Goal: Navigation & Orientation: Find specific page/section

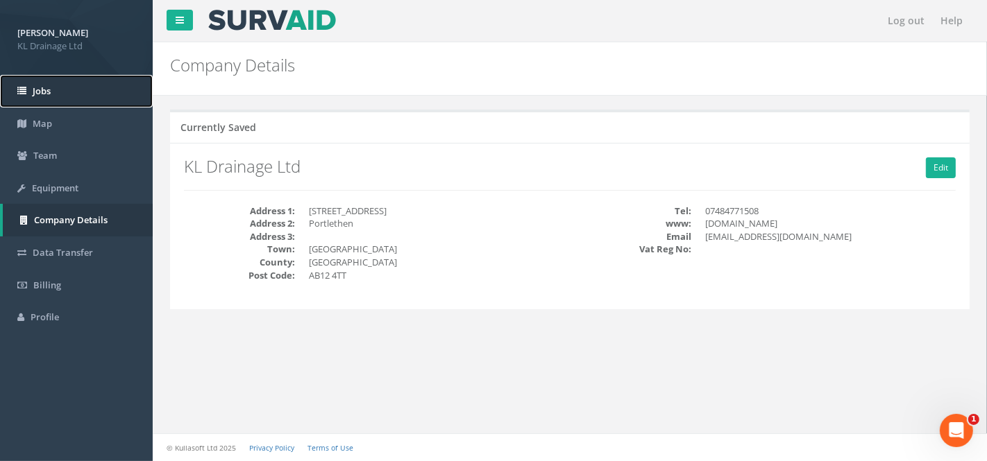
click at [44, 85] on span "Jobs" at bounding box center [42, 91] width 18 height 12
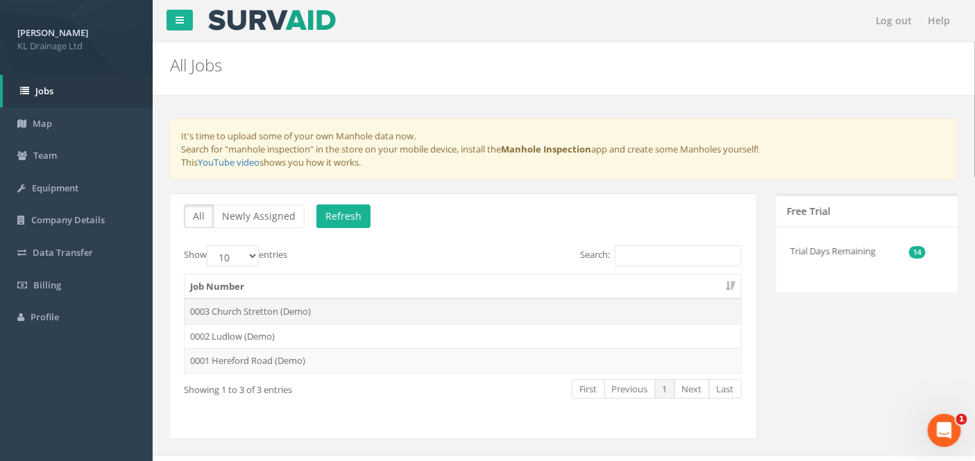
click at [281, 300] on td "0003 Church Stretton (Demo)" at bounding box center [463, 311] width 557 height 25
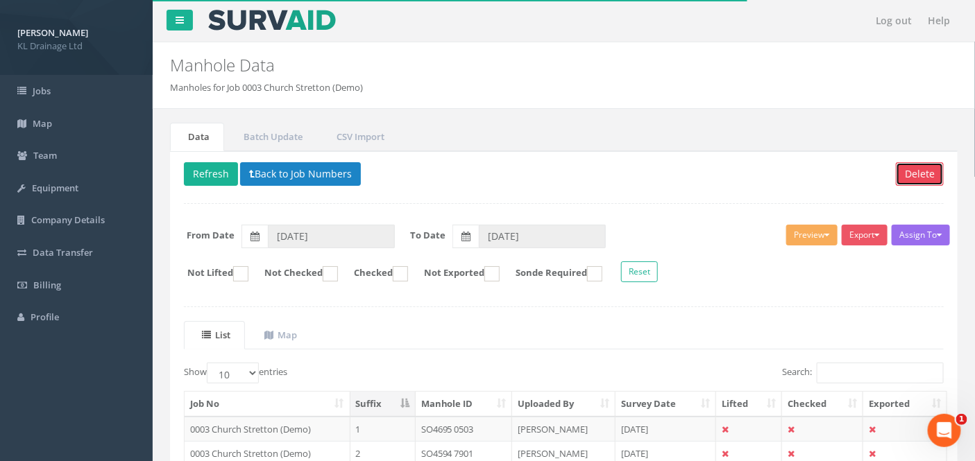
click at [924, 172] on button "Delete" at bounding box center [920, 174] width 48 height 24
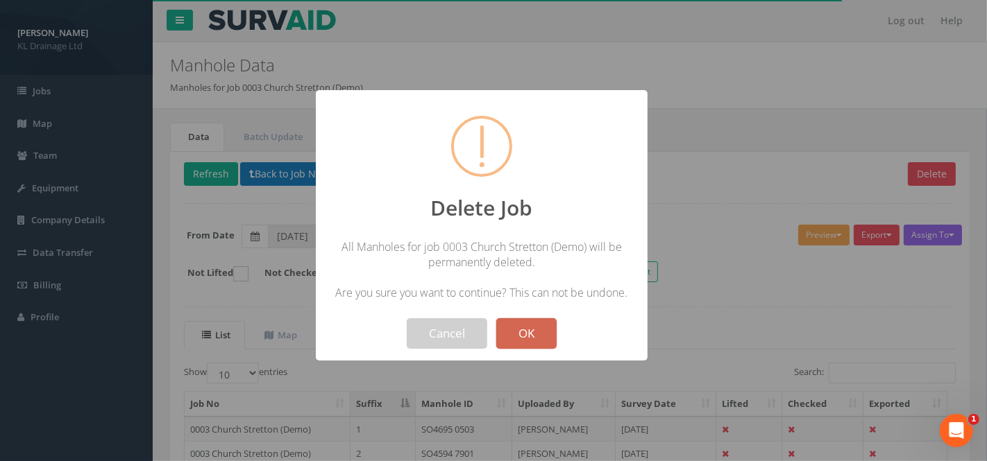
click at [541, 337] on button "OK" at bounding box center [526, 334] width 60 height 31
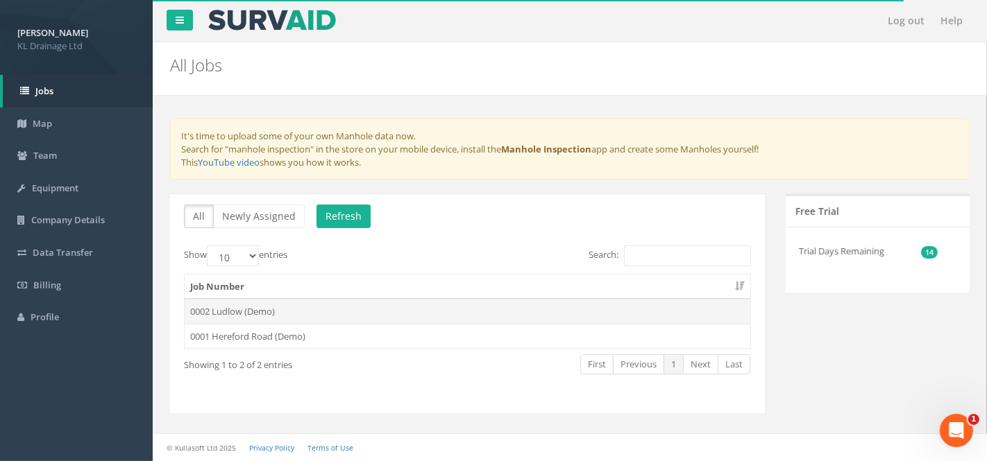
click at [321, 309] on td "0002 Ludlow (Demo)" at bounding box center [468, 311] width 566 height 25
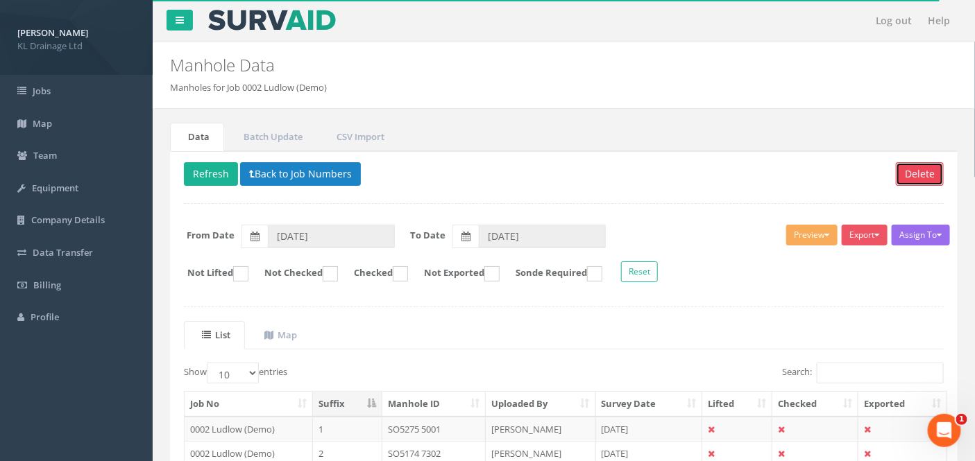
click at [915, 171] on button "Delete" at bounding box center [920, 174] width 48 height 24
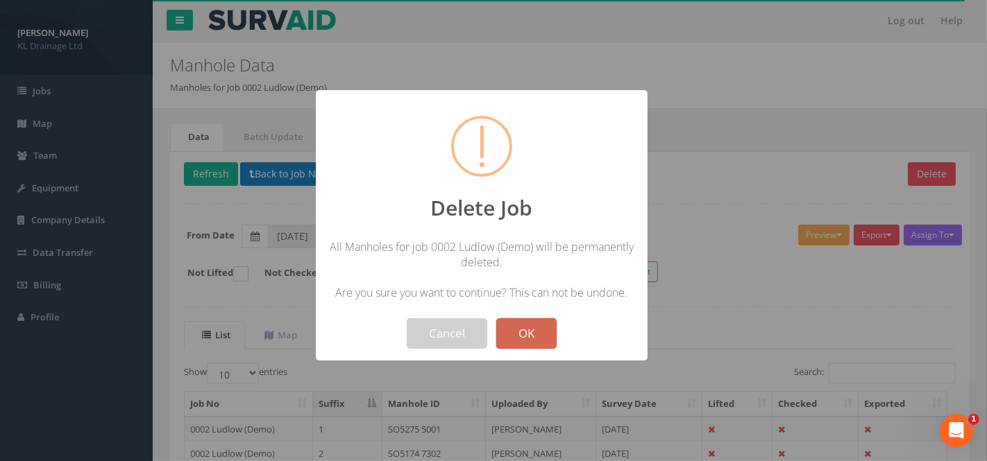
click at [536, 334] on button "OK" at bounding box center [526, 334] width 60 height 31
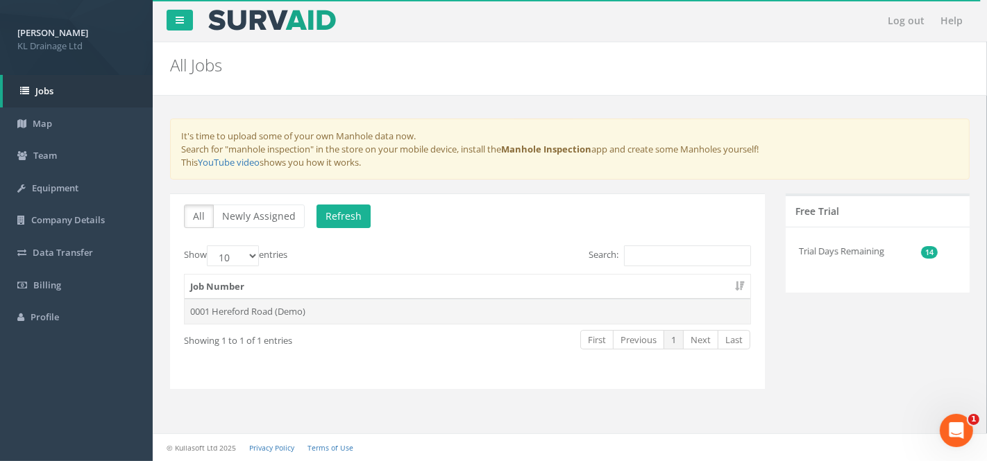
click at [437, 305] on td "0001 Hereford Road (Demo)" at bounding box center [468, 311] width 566 height 25
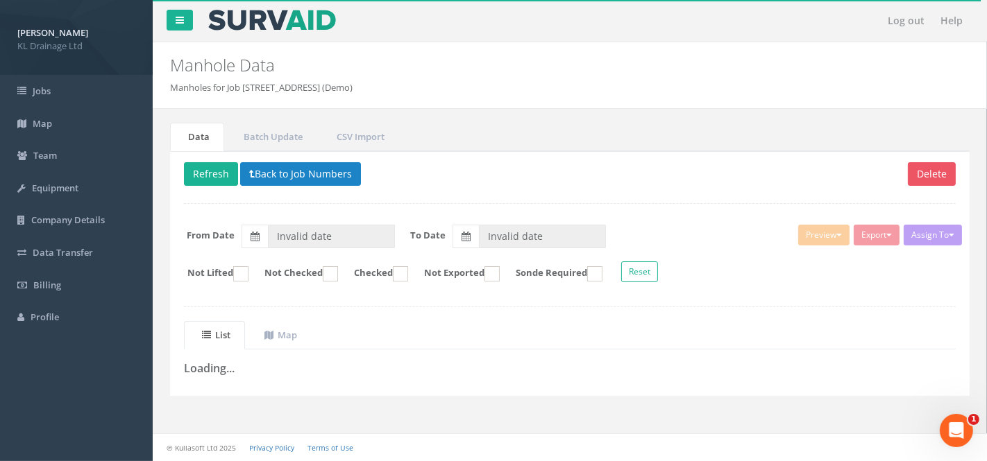
type input "[DATE]"
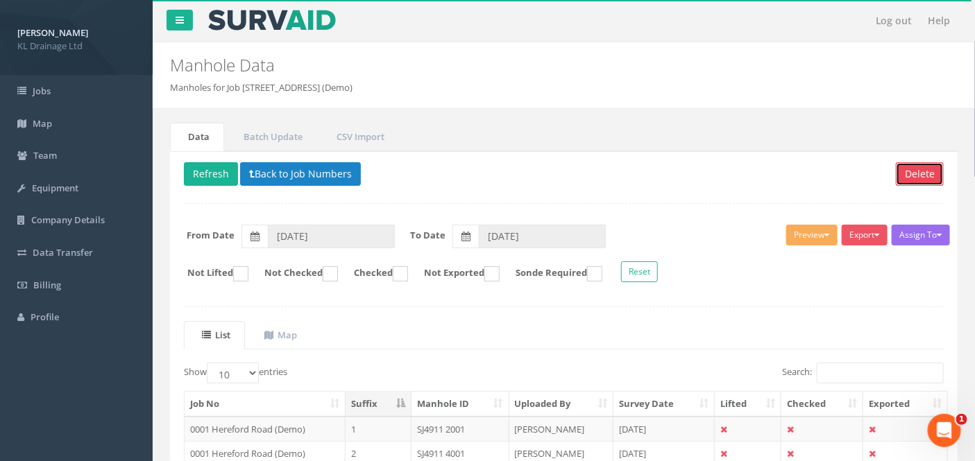
click at [923, 178] on button "Delete" at bounding box center [920, 174] width 48 height 24
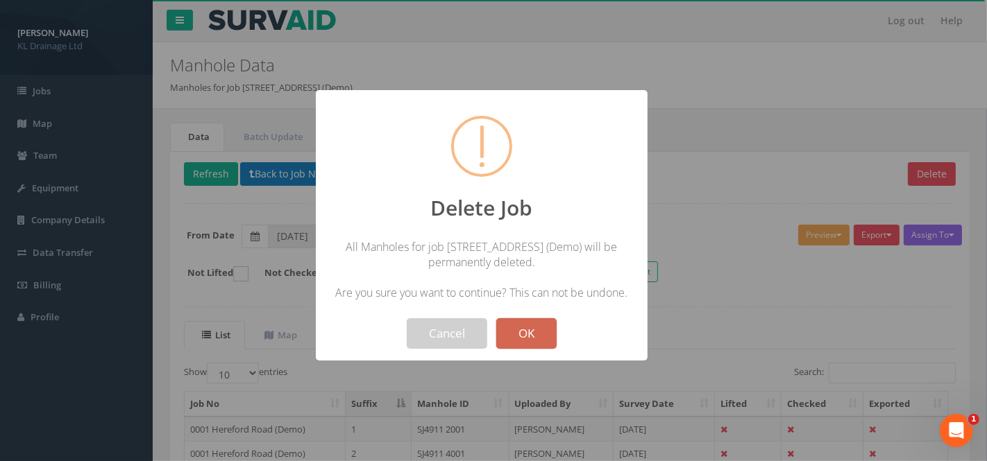
click at [544, 325] on button "OK" at bounding box center [526, 334] width 60 height 31
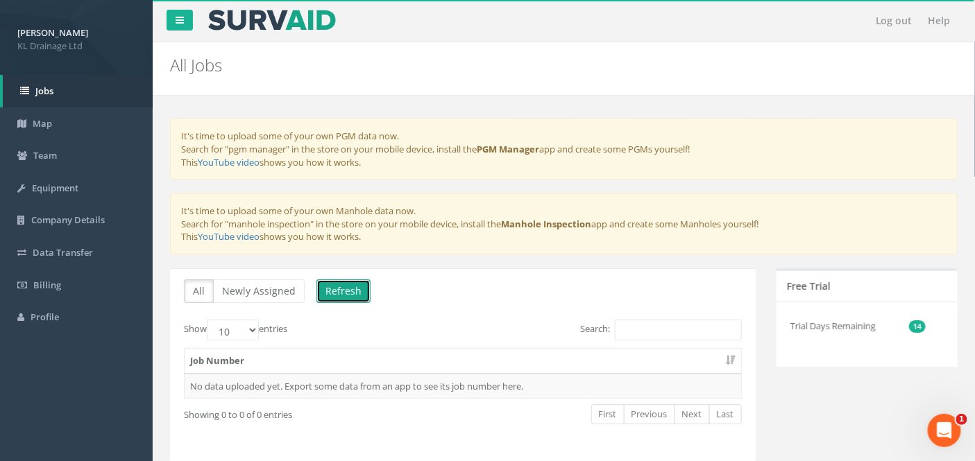
click at [336, 292] on button "Refresh" at bounding box center [343, 292] width 54 height 24
click at [34, 151] on span "Team" at bounding box center [45, 155] width 24 height 12
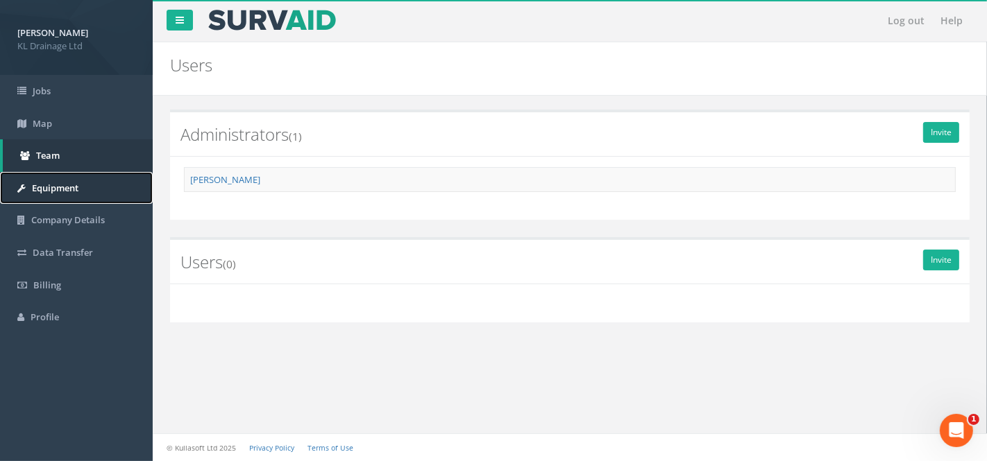
click at [49, 185] on span "Equipment" at bounding box center [55, 188] width 46 height 12
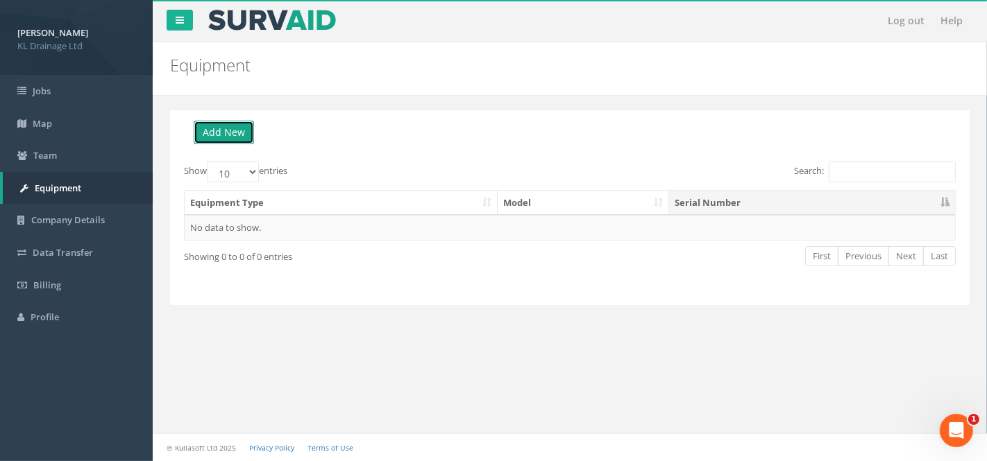
click at [218, 129] on button "Add New" at bounding box center [224, 133] width 60 height 24
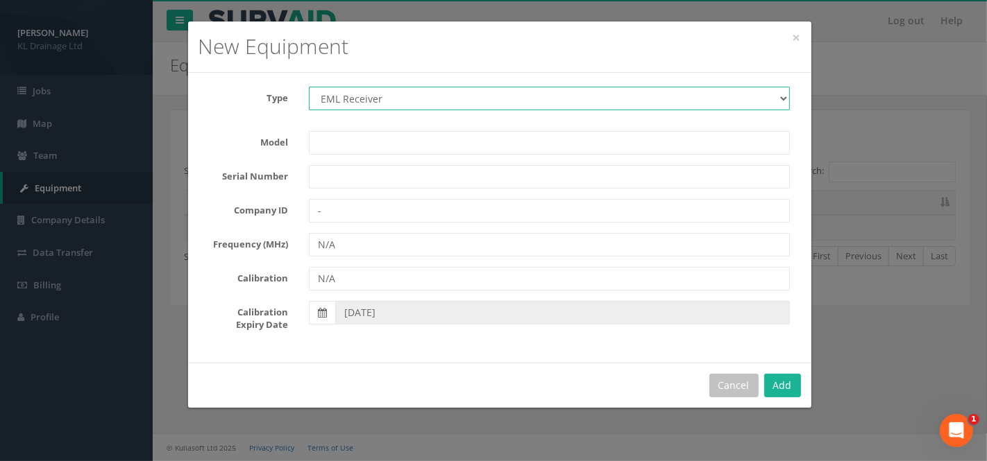
click at [421, 96] on select "EML Receiver Ground Penetrating Radar Precision Cable & Pipe Locator Signal Tra…" at bounding box center [549, 99] width 481 height 24
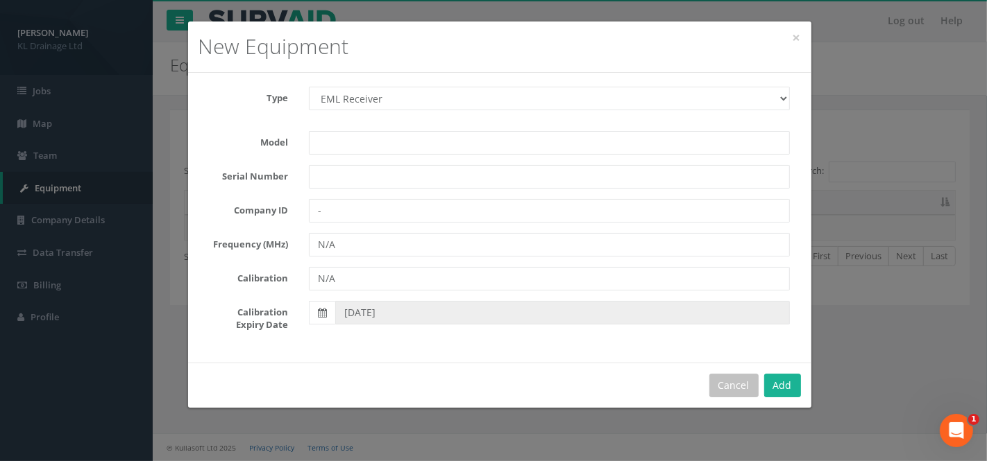
click at [223, 125] on form "Type EML Receiver Ground Penetrating Radar Precision Cable & Pipe Locator Signa…" at bounding box center [500, 209] width 582 height 245
click at [738, 382] on button "Cancel" at bounding box center [733, 386] width 49 height 24
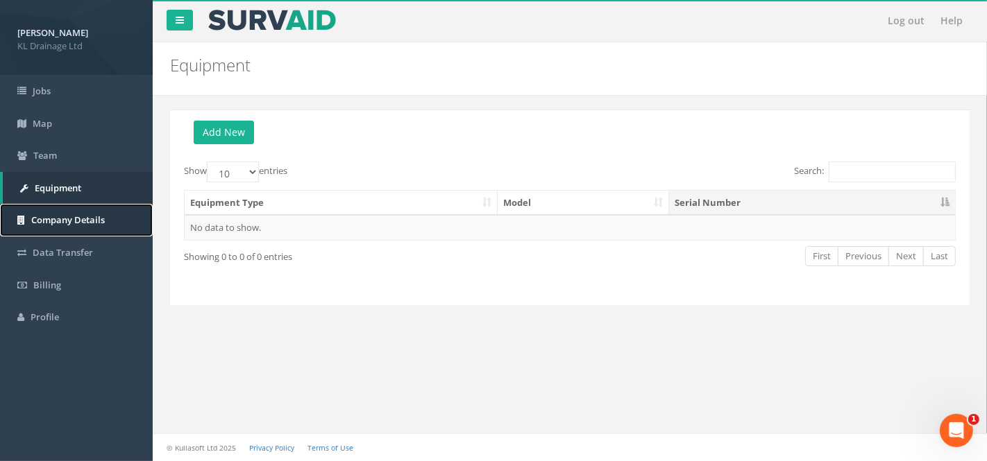
click at [58, 216] on span "Company Details" at bounding box center [68, 220] width 74 height 12
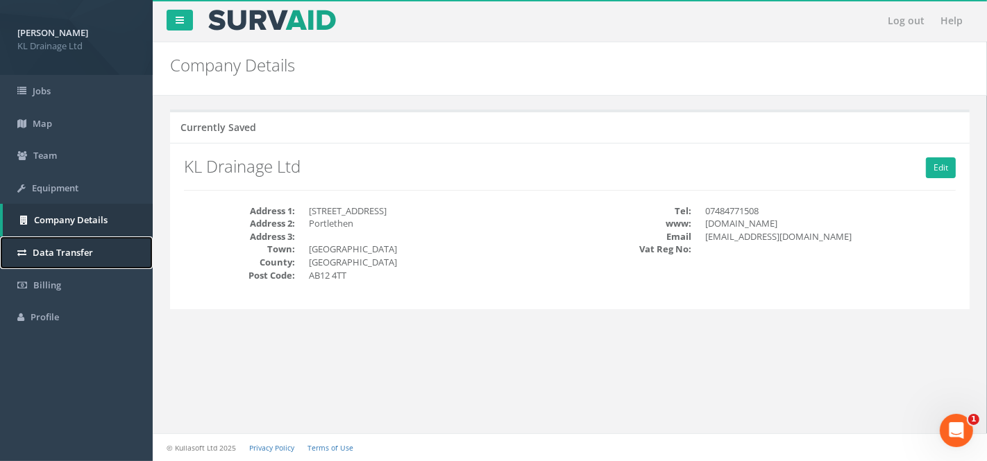
click at [60, 253] on span "Data Transfer" at bounding box center [63, 252] width 60 height 12
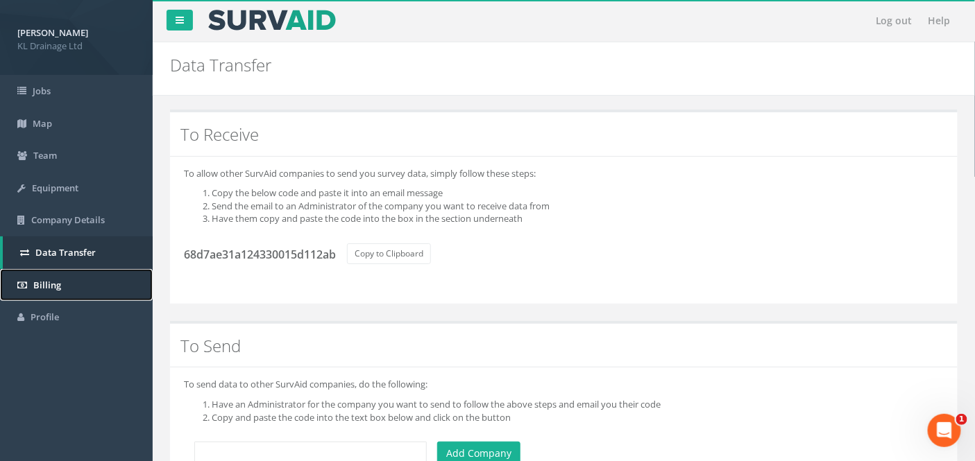
click at [42, 285] on span "Billing" at bounding box center [47, 285] width 28 height 12
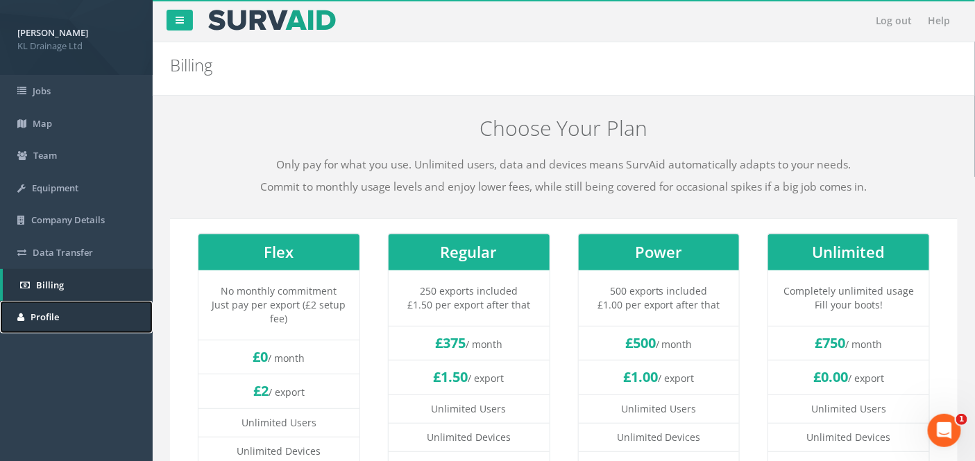
click at [46, 309] on link "Profile" at bounding box center [76, 317] width 153 height 33
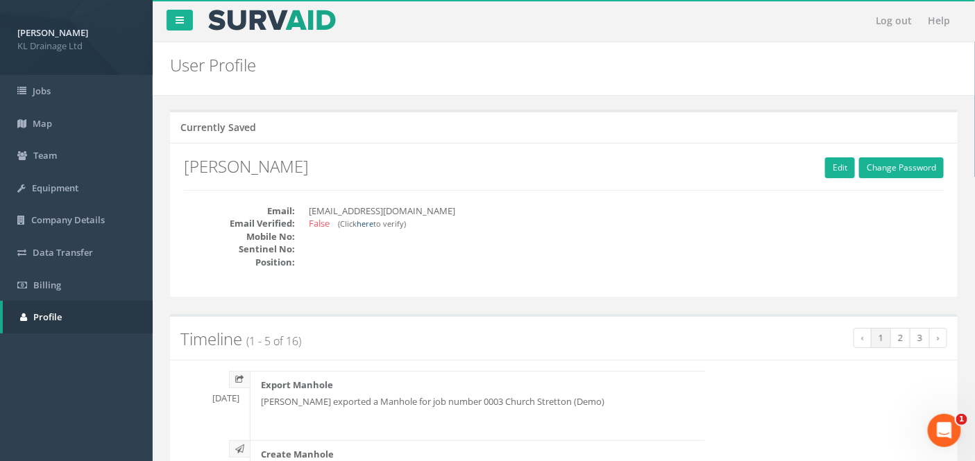
click at [373, 224] on link "here" at bounding box center [365, 224] width 17 height 10
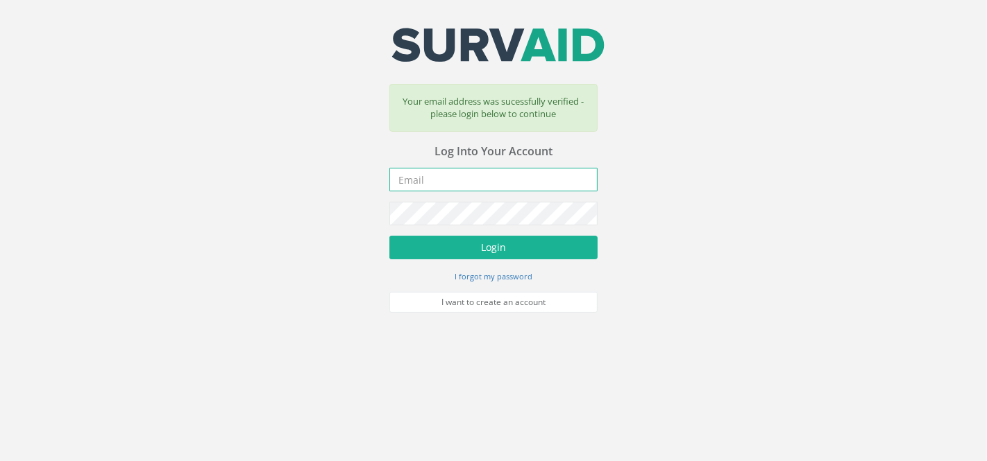
click at [477, 176] on input "email" at bounding box center [493, 180] width 208 height 24
type input "[EMAIL_ADDRESS][DOMAIN_NAME]"
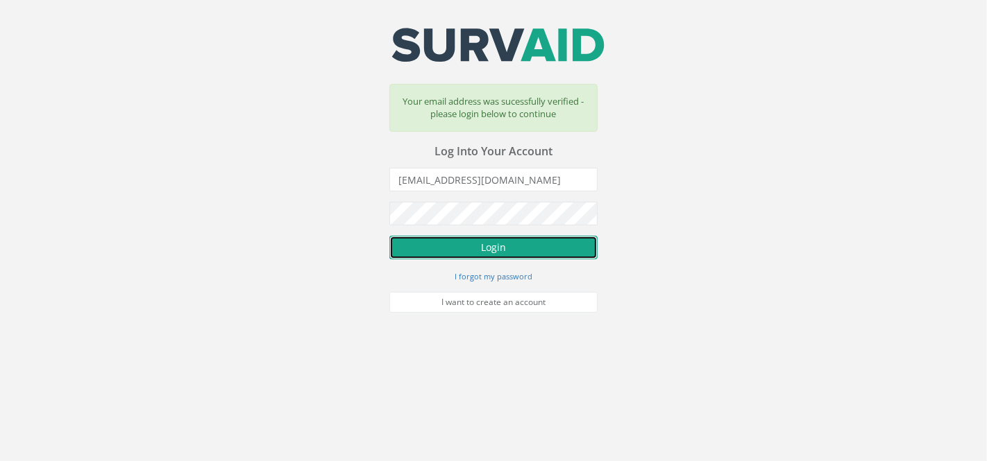
click at [522, 244] on button "Login" at bounding box center [493, 248] width 208 height 24
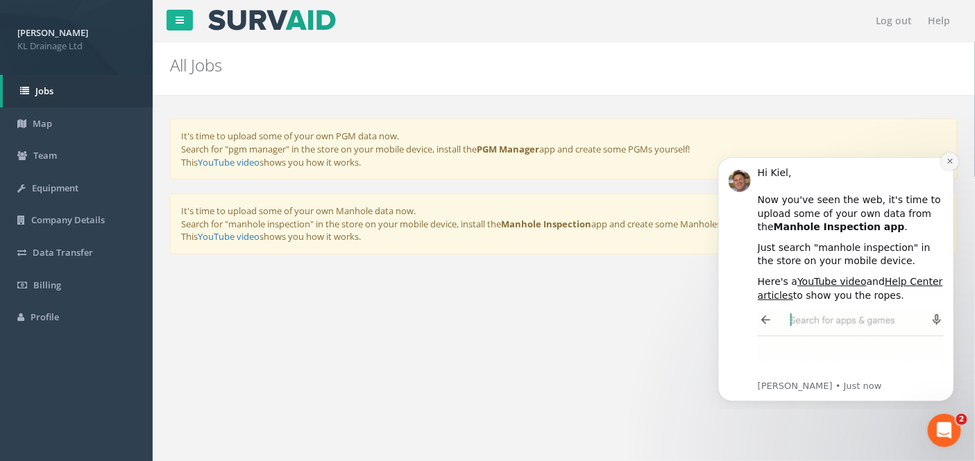
click at [950, 160] on icon "Dismiss notification" at bounding box center [949, 160] width 5 height 5
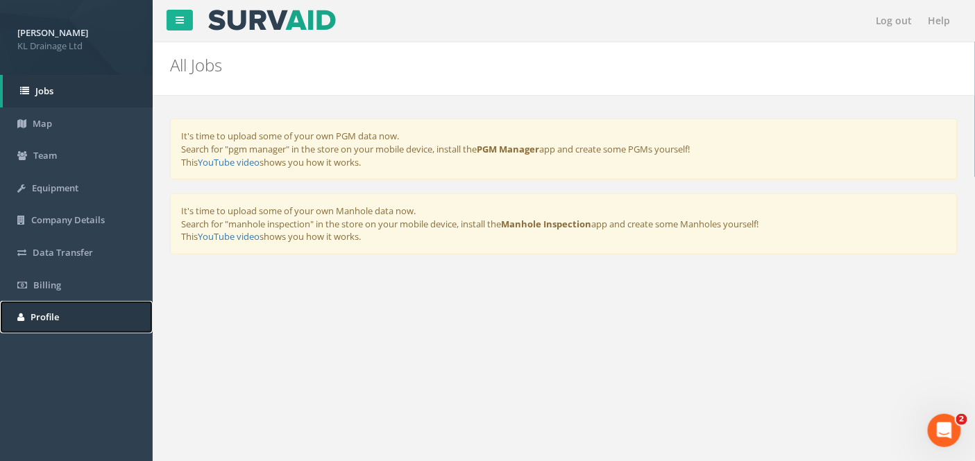
click at [46, 314] on span "Profile" at bounding box center [45, 317] width 28 height 12
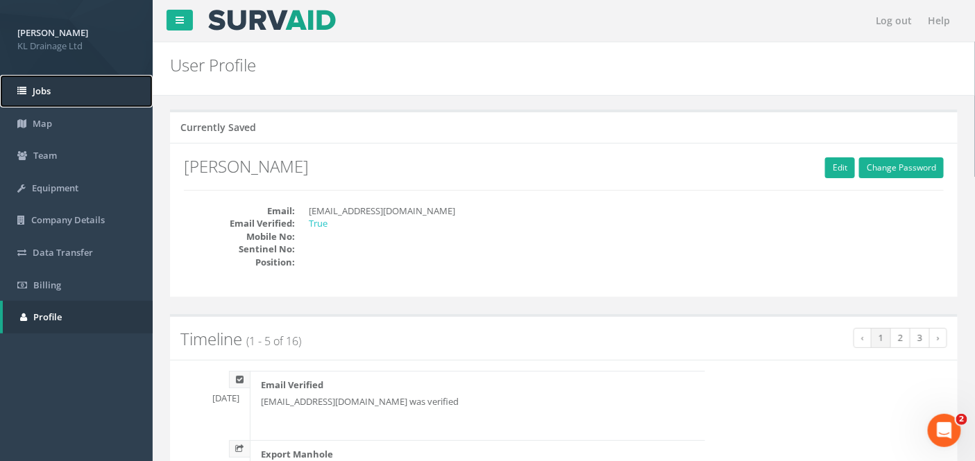
click at [44, 87] on span "Jobs" at bounding box center [42, 91] width 18 height 12
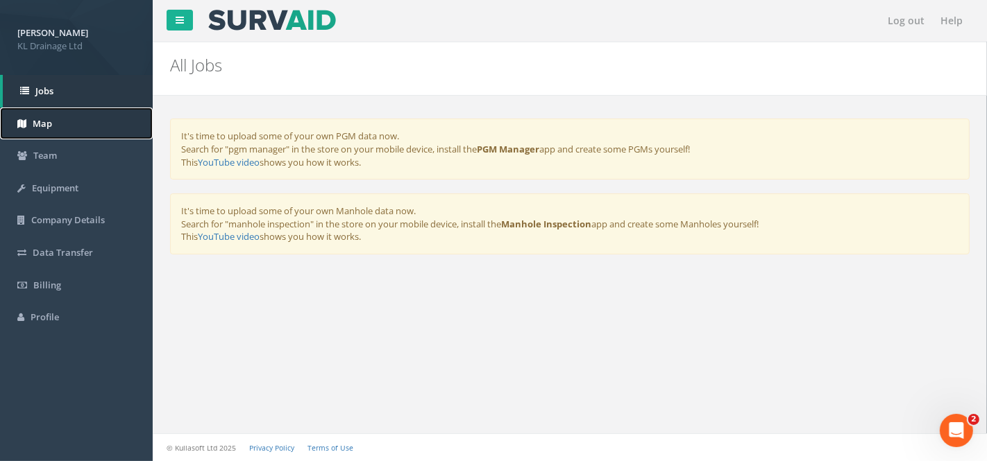
click at [38, 119] on span "Map" at bounding box center [42, 123] width 19 height 12
